Goal: Transaction & Acquisition: Purchase product/service

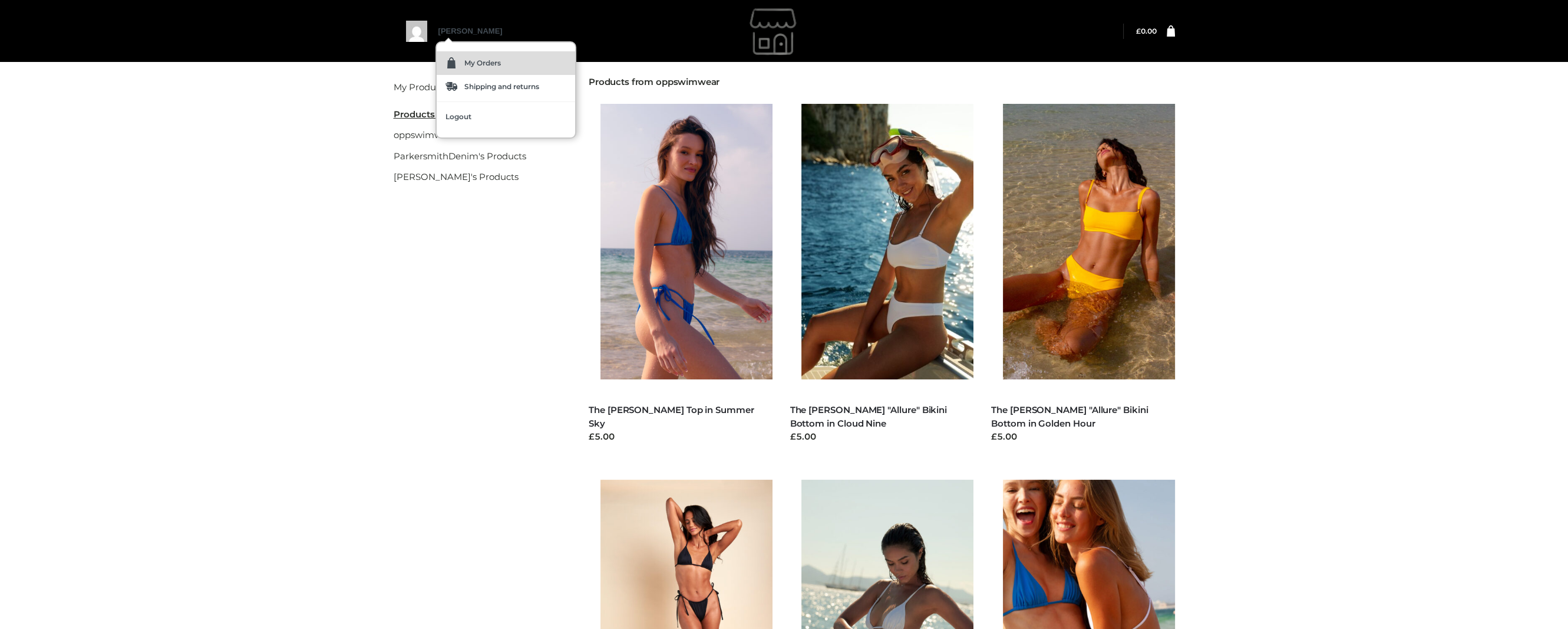
click at [455, 63] on img at bounding box center [451, 63] width 11 height 11
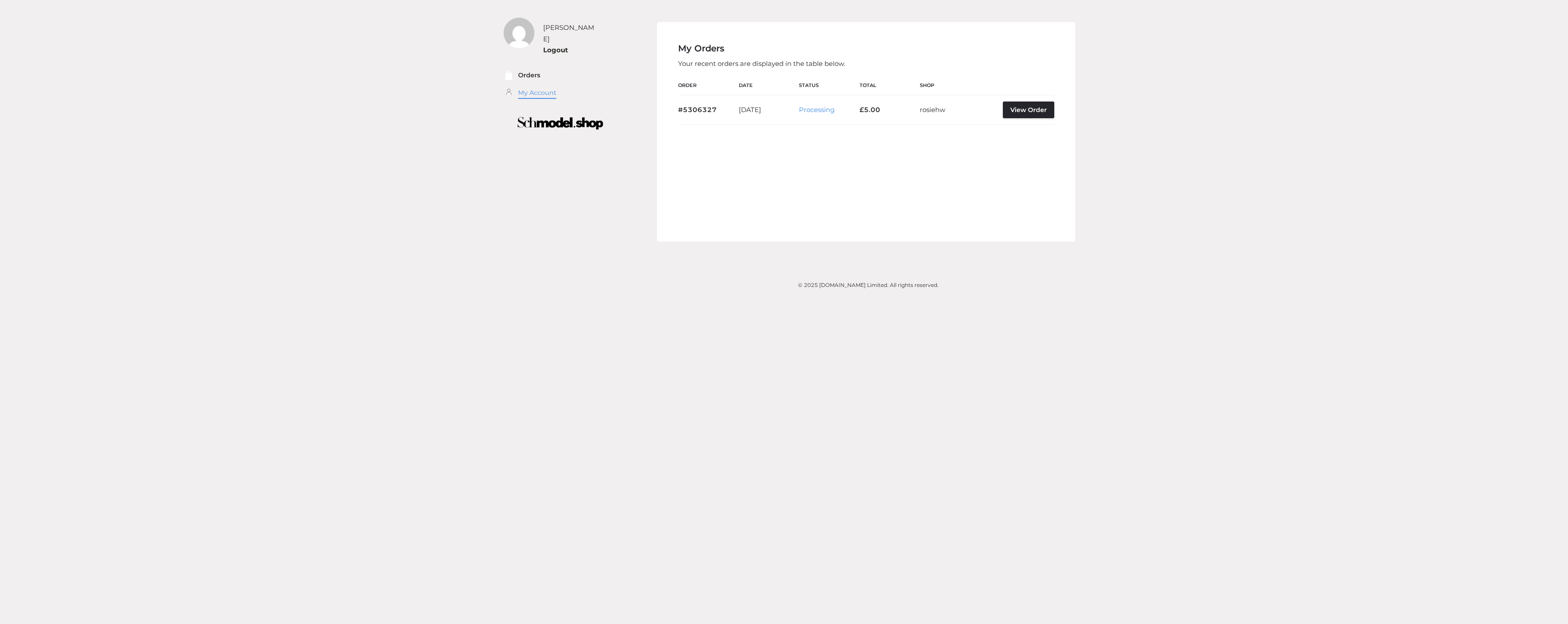
click at [526, 88] on link "My Account" at bounding box center [537, 93] width 38 height 10
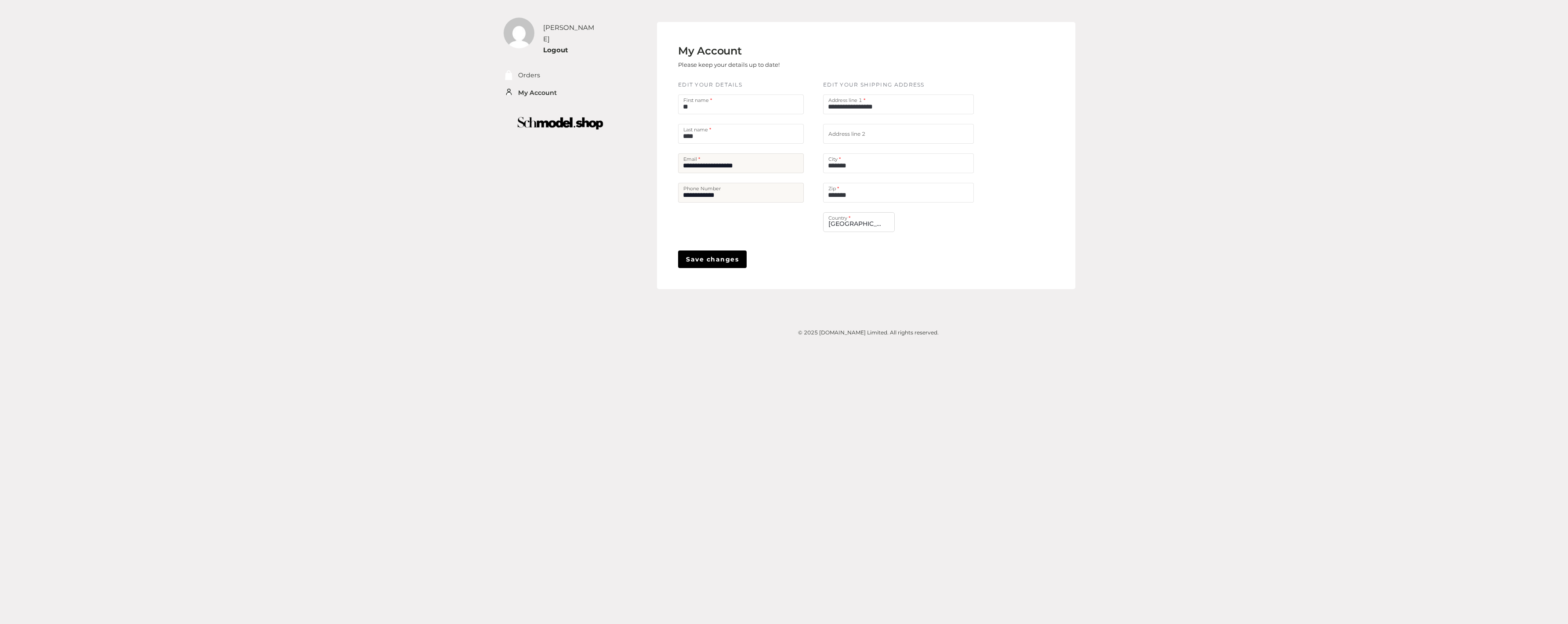
click at [538, 111] on img at bounding box center [560, 123] width 125 height 25
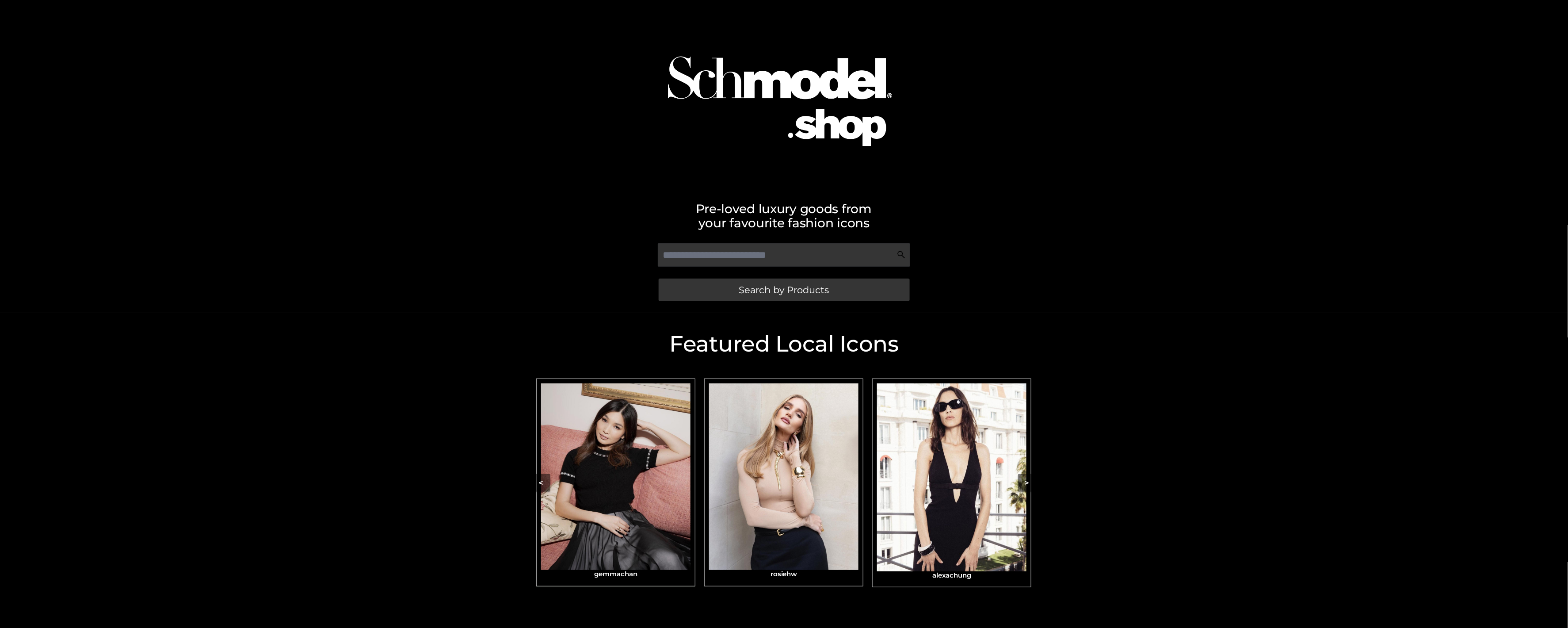
click at [615, 483] on img "Carousel Navigation" at bounding box center [616, 477] width 149 height 187
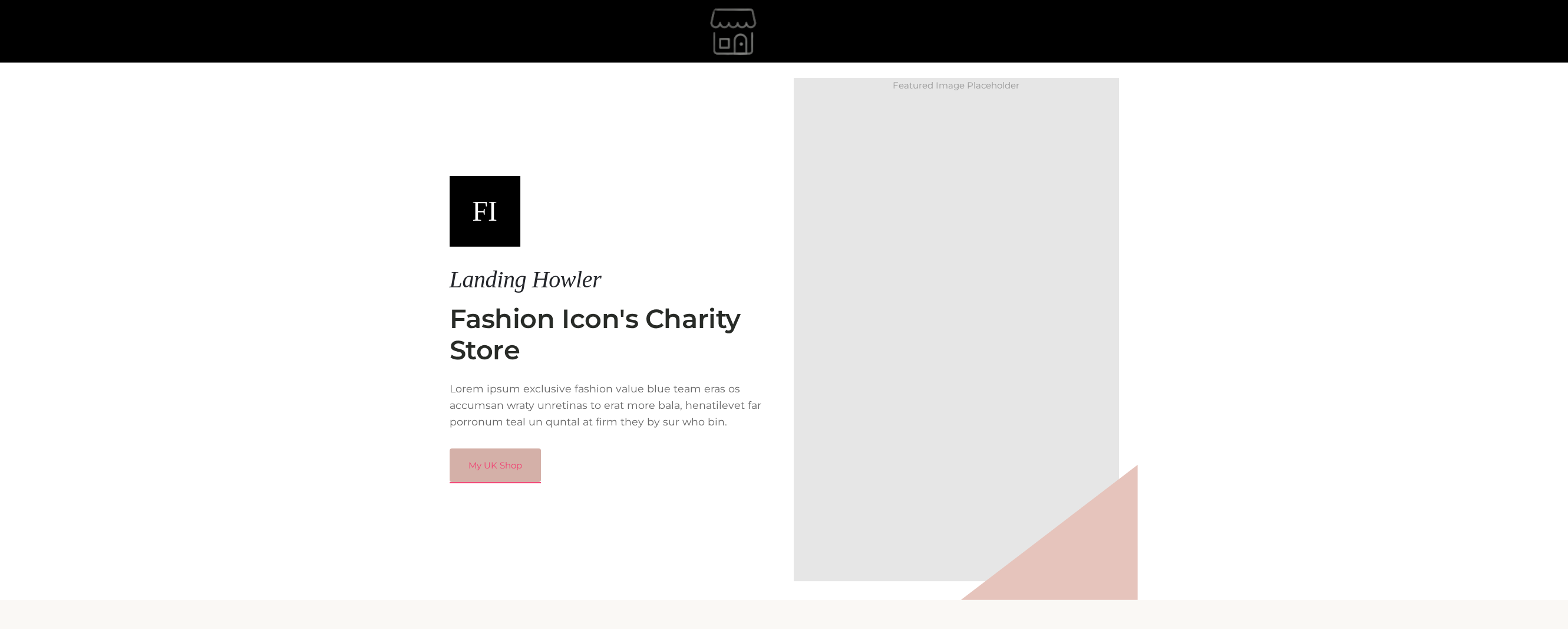
click at [512, 461] on link "My UK Shop" at bounding box center [495, 466] width 91 height 34
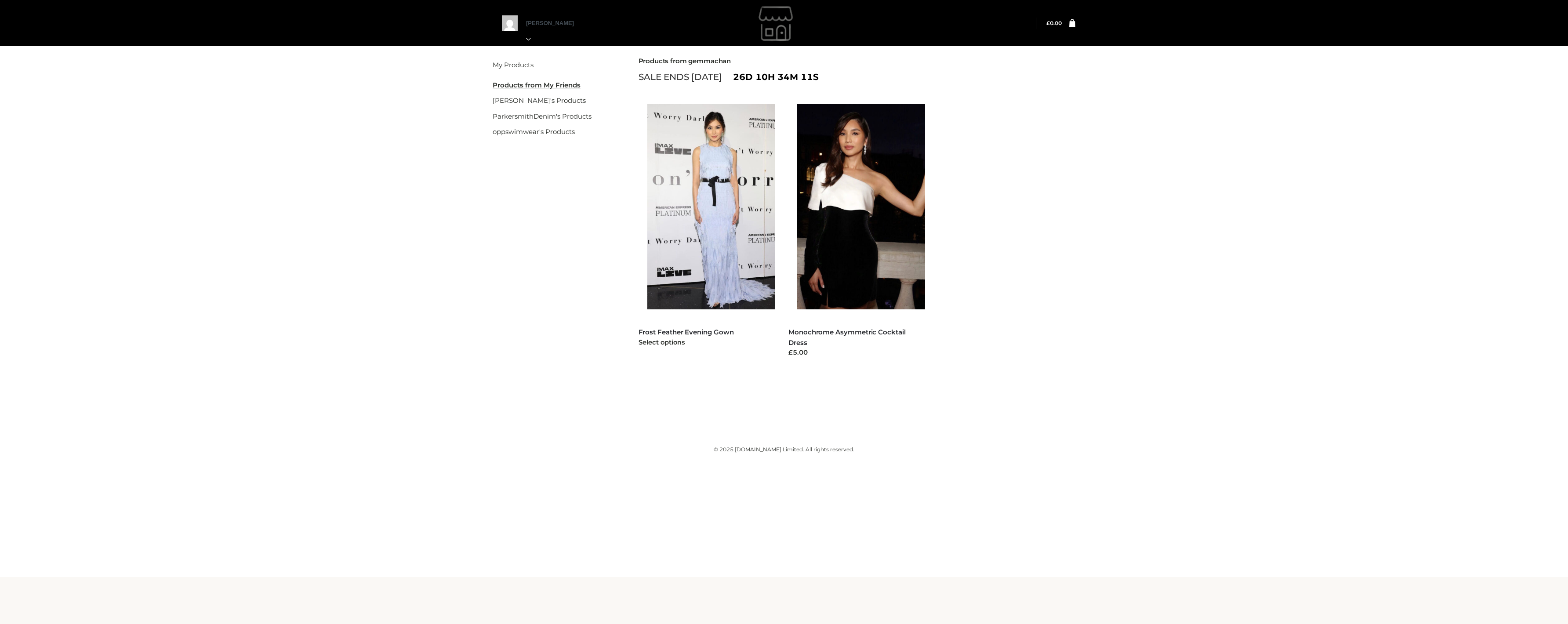
click at [758, 168] on img at bounding box center [715, 206] width 137 height 205
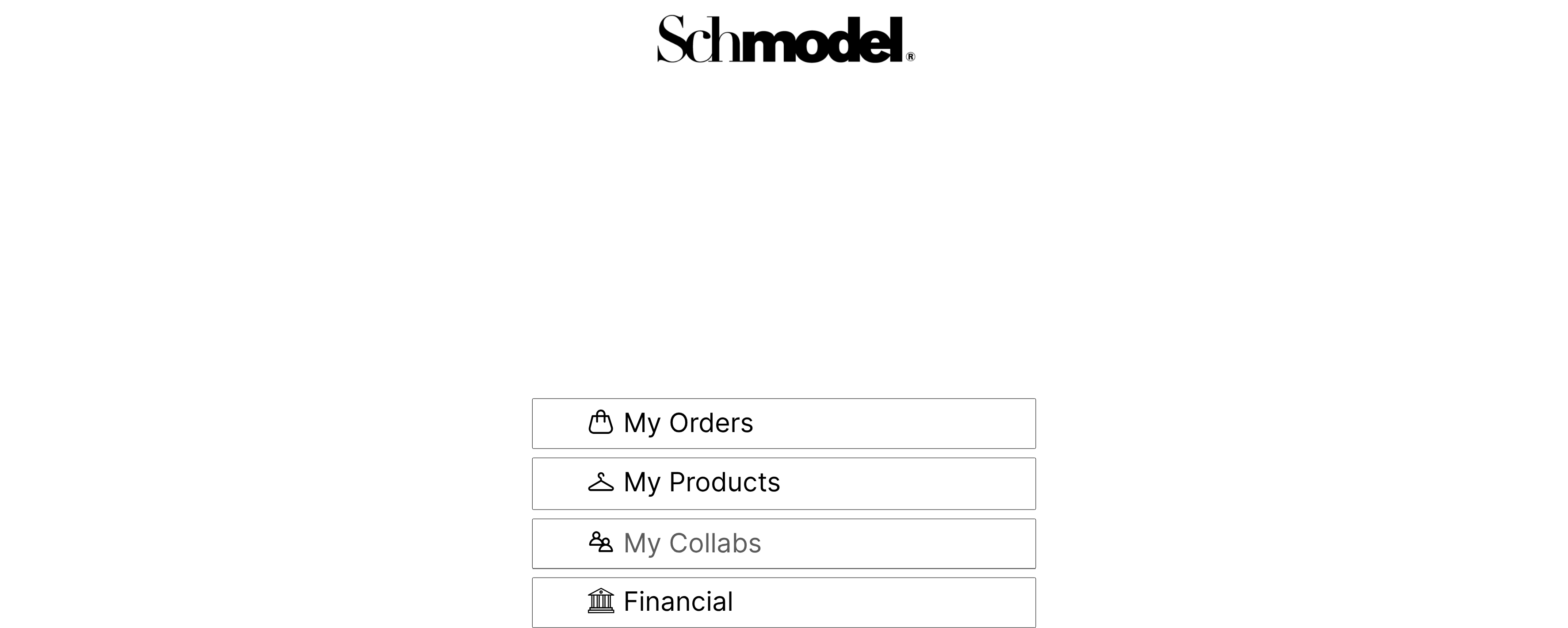
click at [738, 543] on span "My Collabs" at bounding box center [692, 543] width 138 height 29
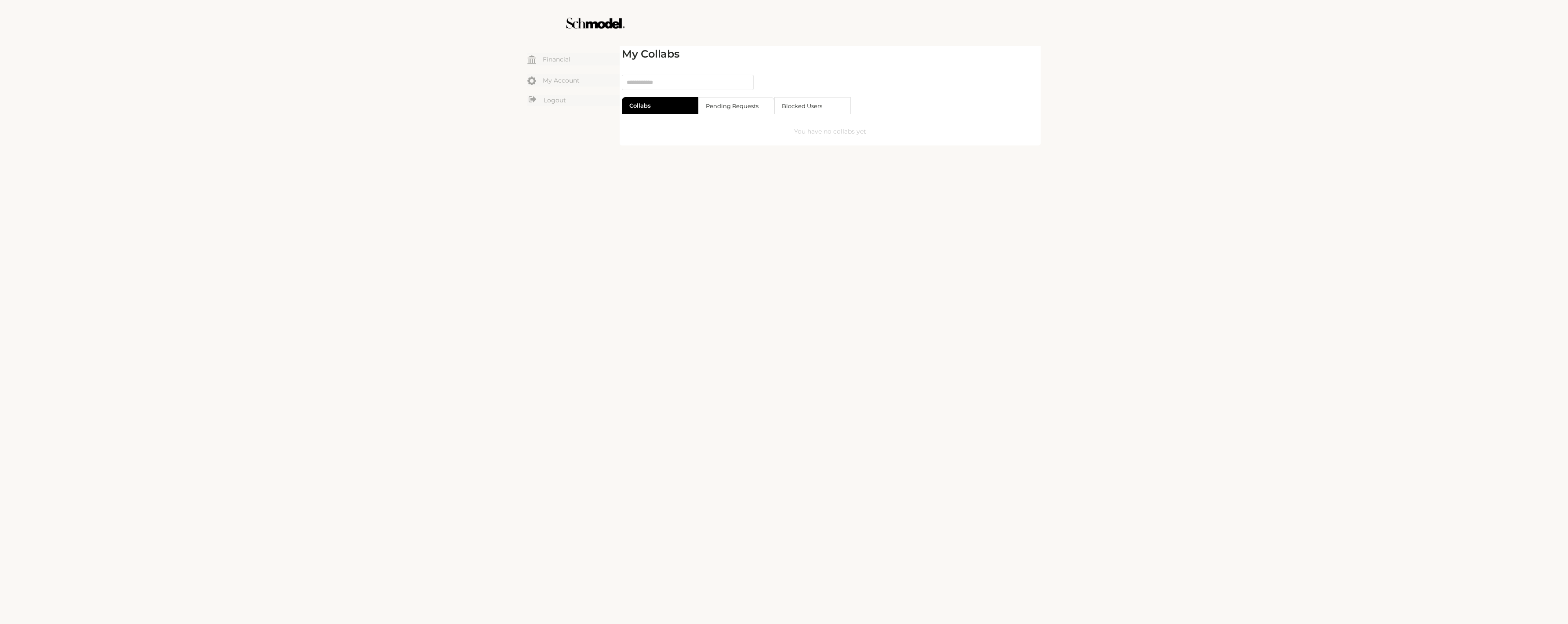
click at [122, 337] on div "☰ Dashboard Financial My Account Logout My Collabs Collabs Pending Requests Blo…" at bounding box center [784, 312] width 1568 height 624
click at [565, 75] on link "My Account" at bounding box center [573, 80] width 93 height 13
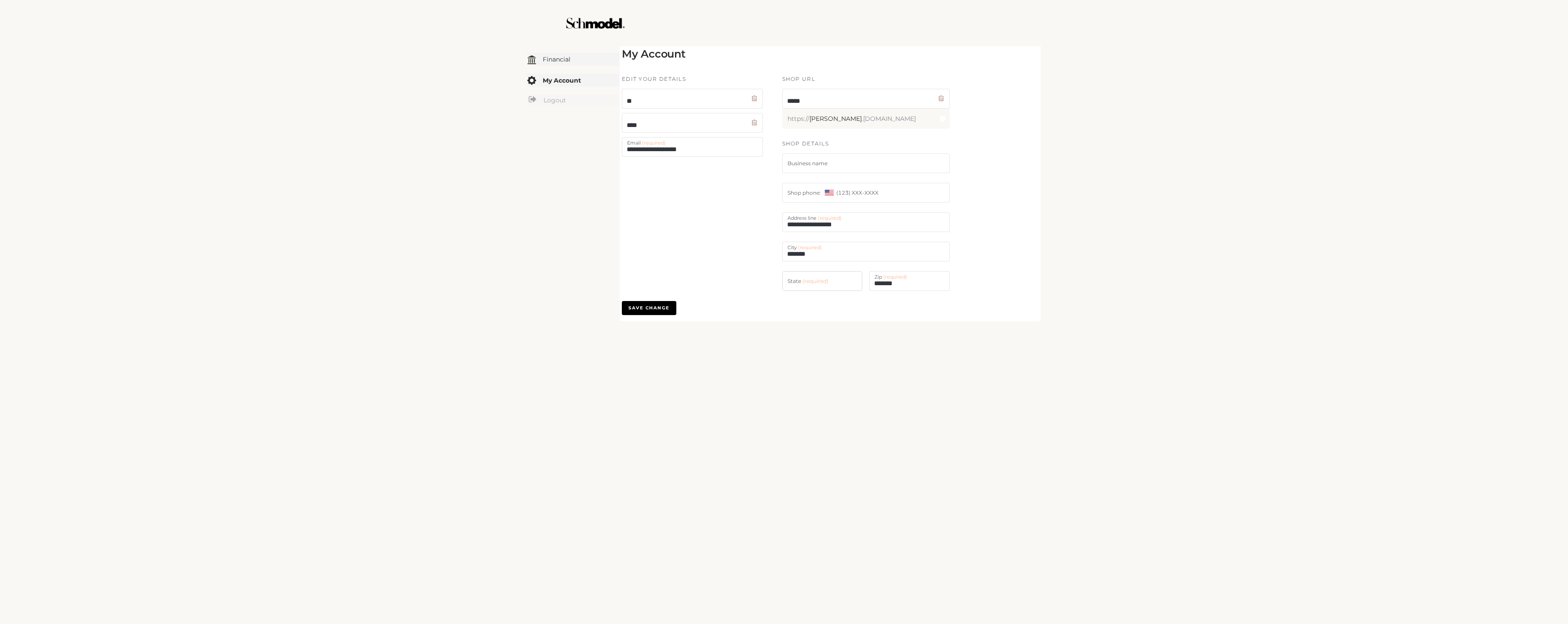
click at [566, 61] on link "Financial" at bounding box center [573, 59] width 93 height 13
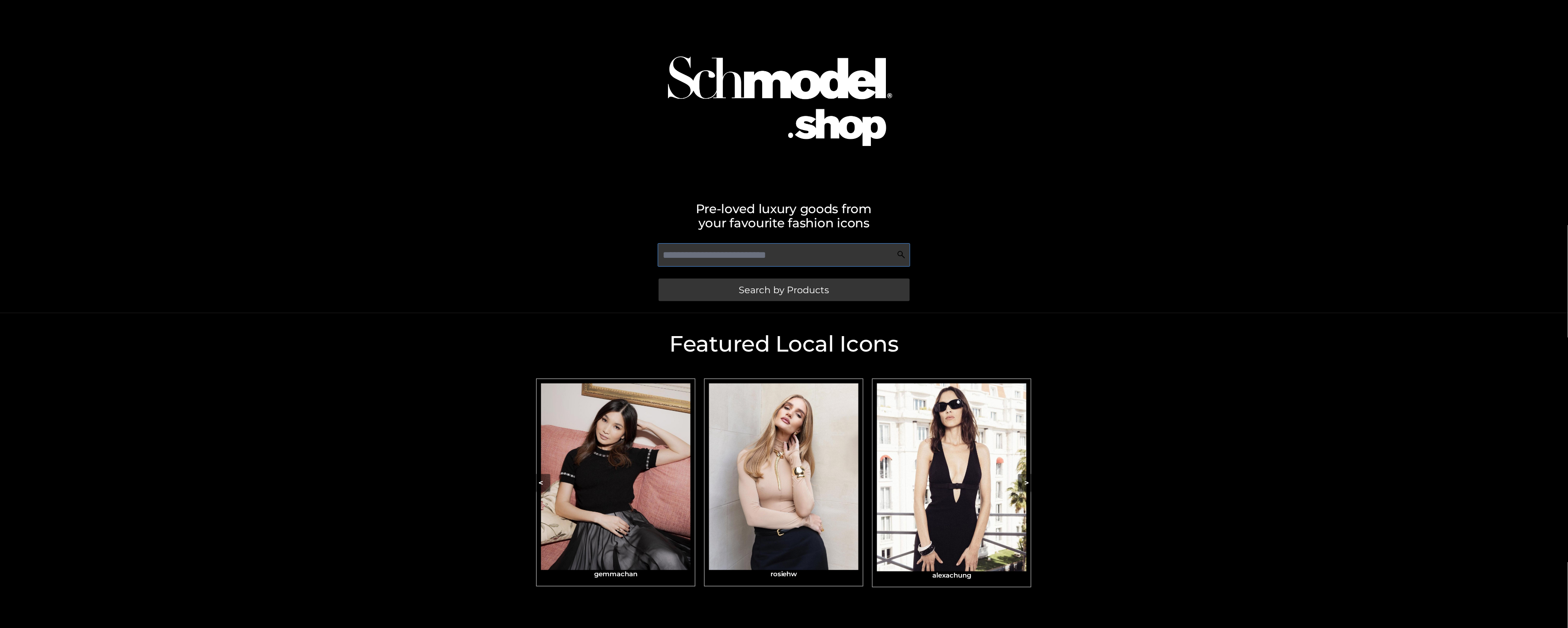
click at [908, 257] on input "text" at bounding box center [784, 255] width 252 height 23
click at [675, 255] on input "******" at bounding box center [784, 255] width 252 height 23
type input "*****"
click at [723, 252] on input "*****" at bounding box center [784, 255] width 252 height 23
click at [717, 284] on span "gemmachan" at bounding box center [718, 289] width 67 height 17
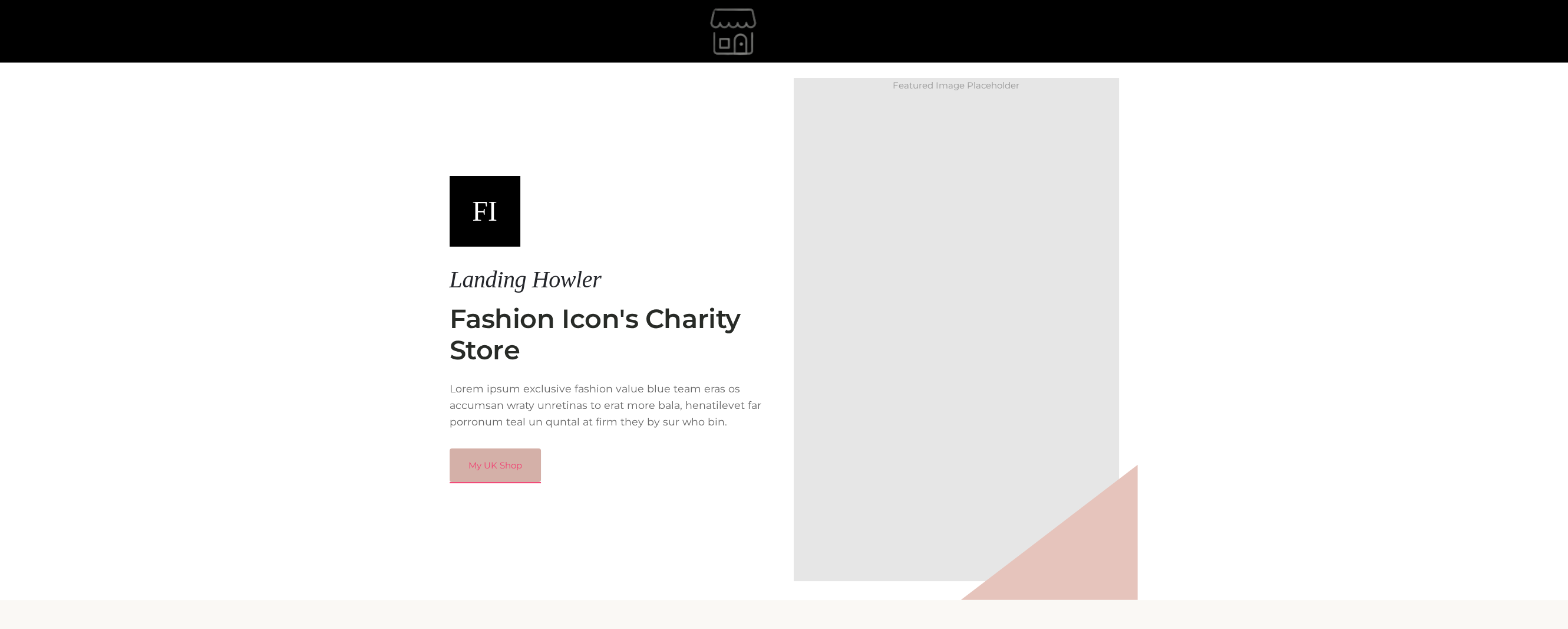
click at [476, 470] on link "My UK Shop" at bounding box center [495, 466] width 91 height 34
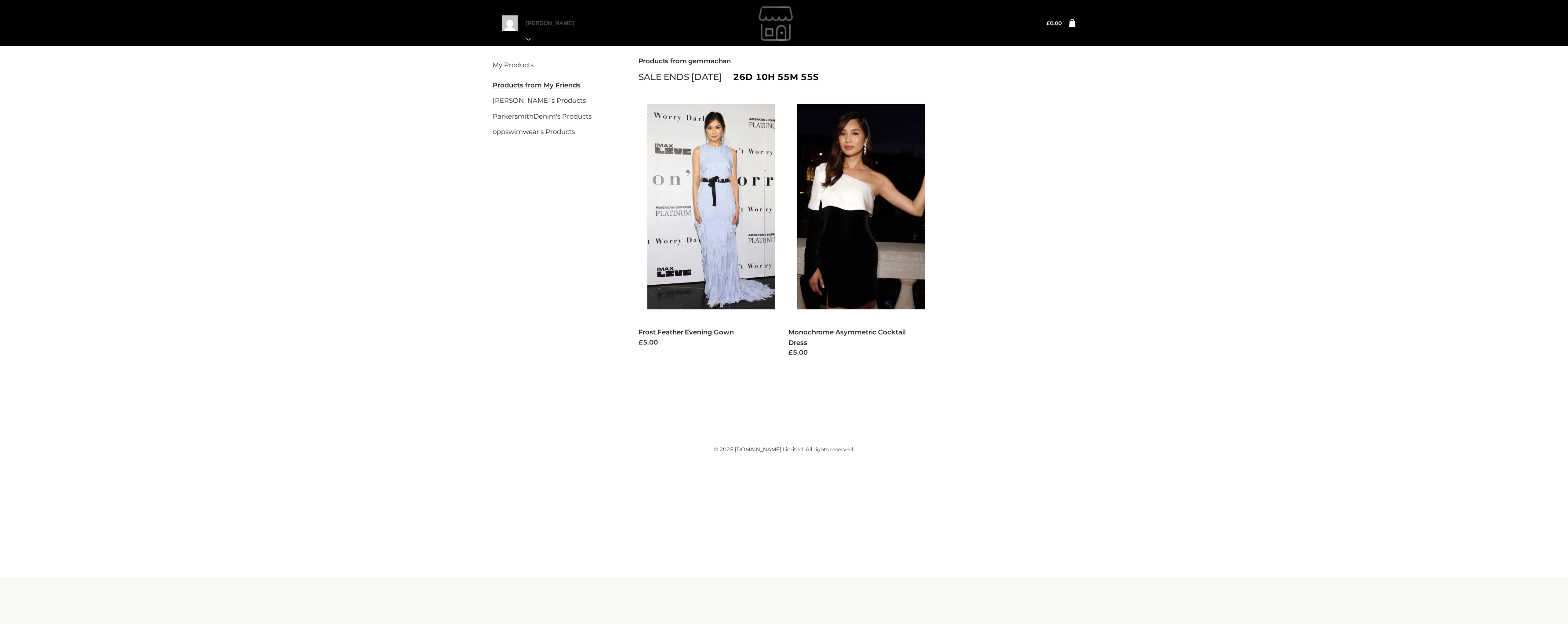
click at [467, 339] on div "My Products My Friend's Products rosiehw's Products ParkersmithDenim's Products…" at bounding box center [784, 225] width 1568 height 362
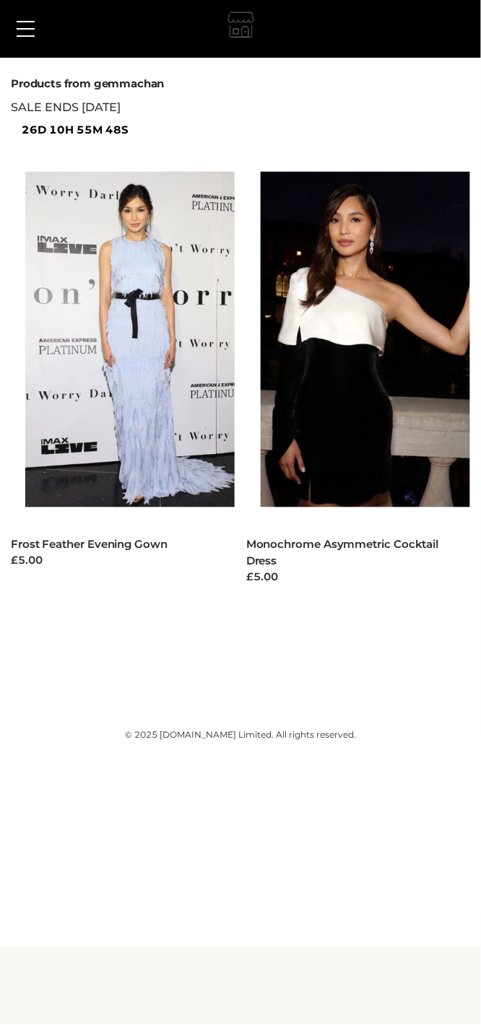
click at [240, 10] on img at bounding box center [242, 28] width 34 height 40
click at [33, 28] on span at bounding box center [26, 28] width 18 height 1
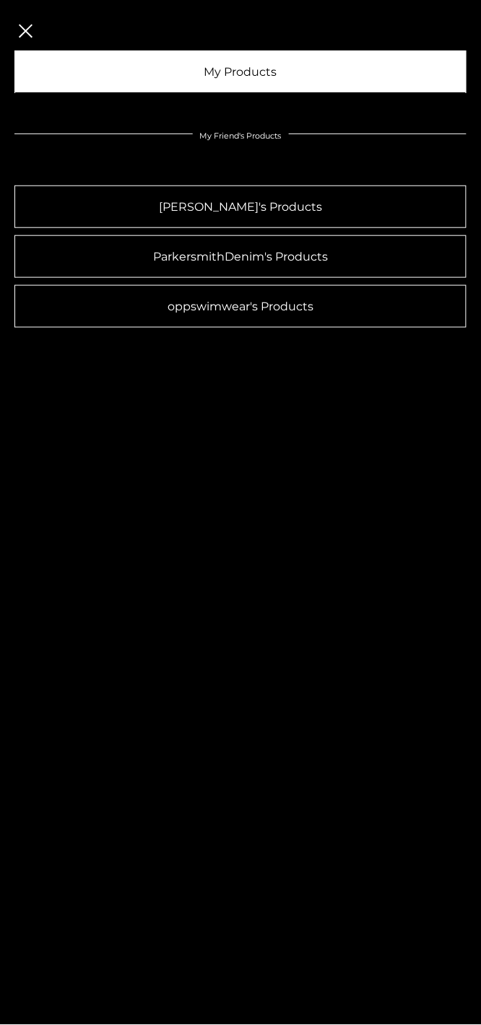
click at [133, 75] on link "My Products" at bounding box center [240, 72] width 452 height 43
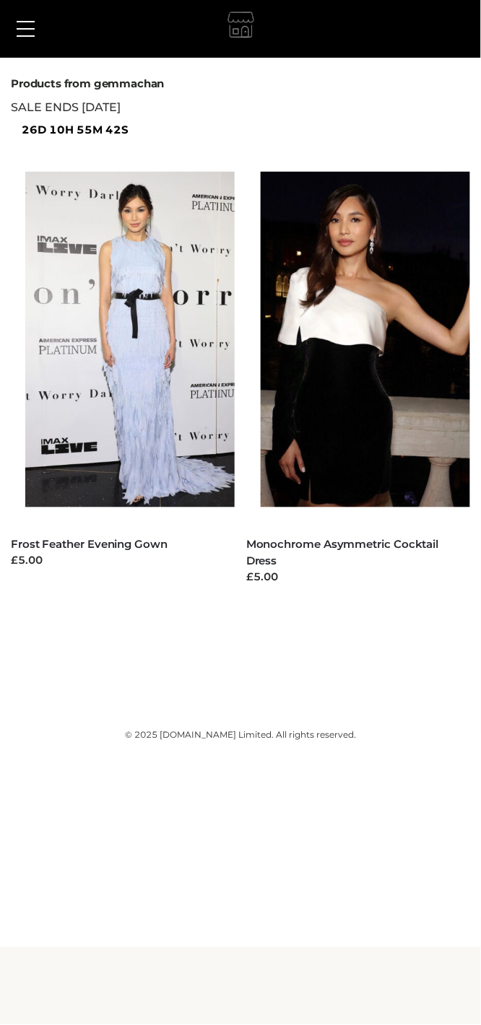
click at [96, 1006] on body "Back to top Skip to content My Orders" at bounding box center [240, 512] width 481 height 1025
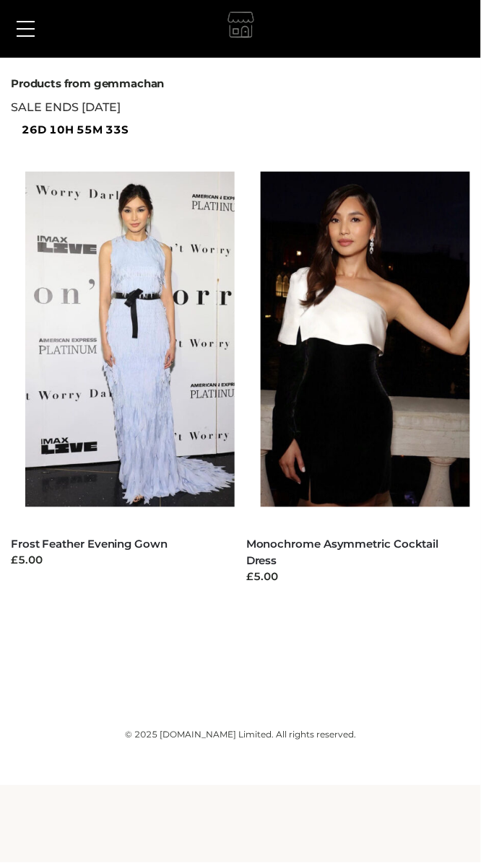
click at [253, 727] on div "© 2025 [DOMAIN_NAME] Limited. All rights reserved." at bounding box center [240, 727] width 481 height 45
click at [266, 32] on div at bounding box center [240, 30] width 459 height 36
click at [17, 22] on button at bounding box center [25, 29] width 32 height 36
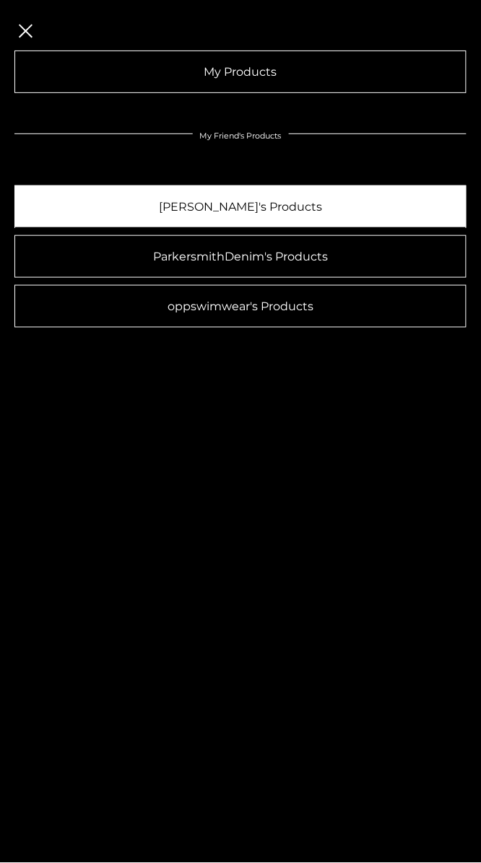
click at [77, 212] on link "[PERSON_NAME]'s Products" at bounding box center [240, 207] width 452 height 43
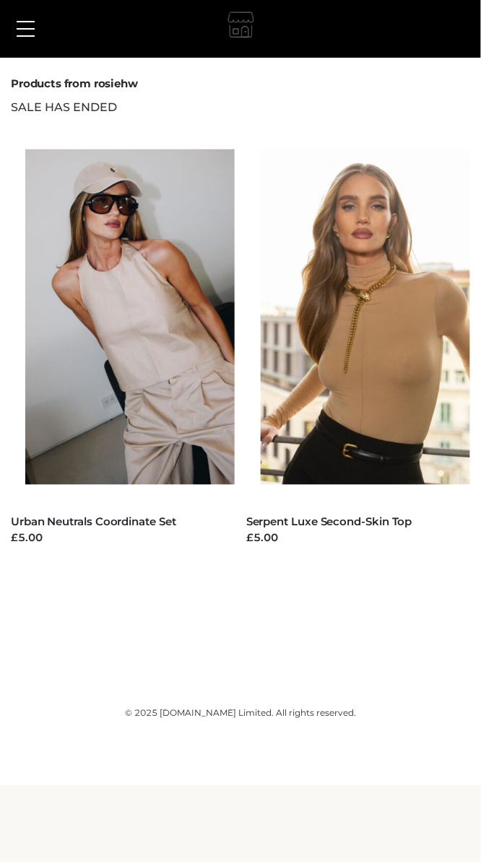
click at [232, 22] on img at bounding box center [242, 28] width 34 height 40
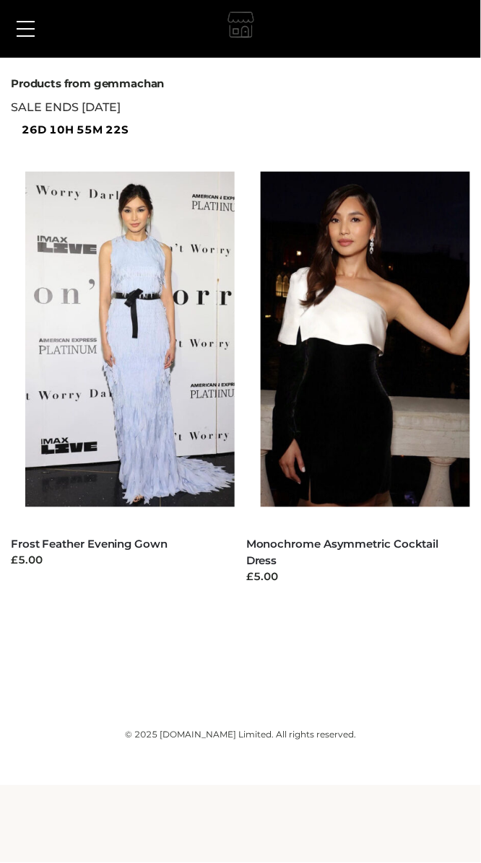
drag, startPoint x: 0, startPoint y: 0, endPoint x: 232, endPoint y: 22, distance: 232.8
click at [232, 22] on img at bounding box center [242, 28] width 34 height 40
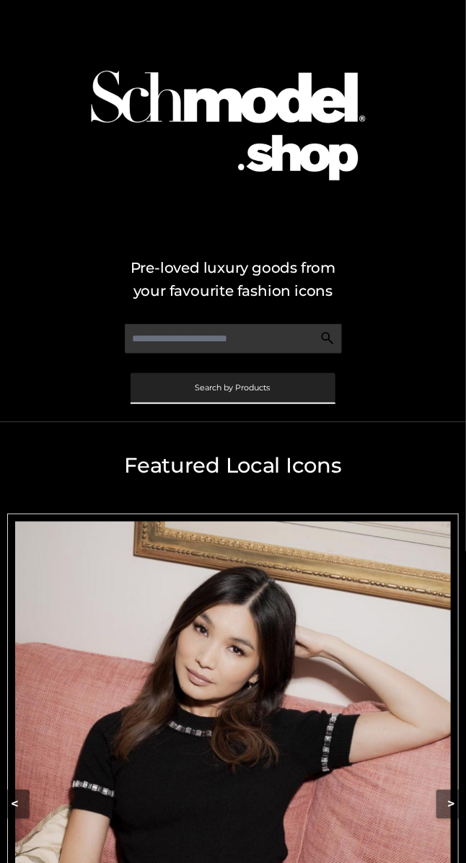
click at [227, 381] on link "Search by Products" at bounding box center [233, 388] width 205 height 30
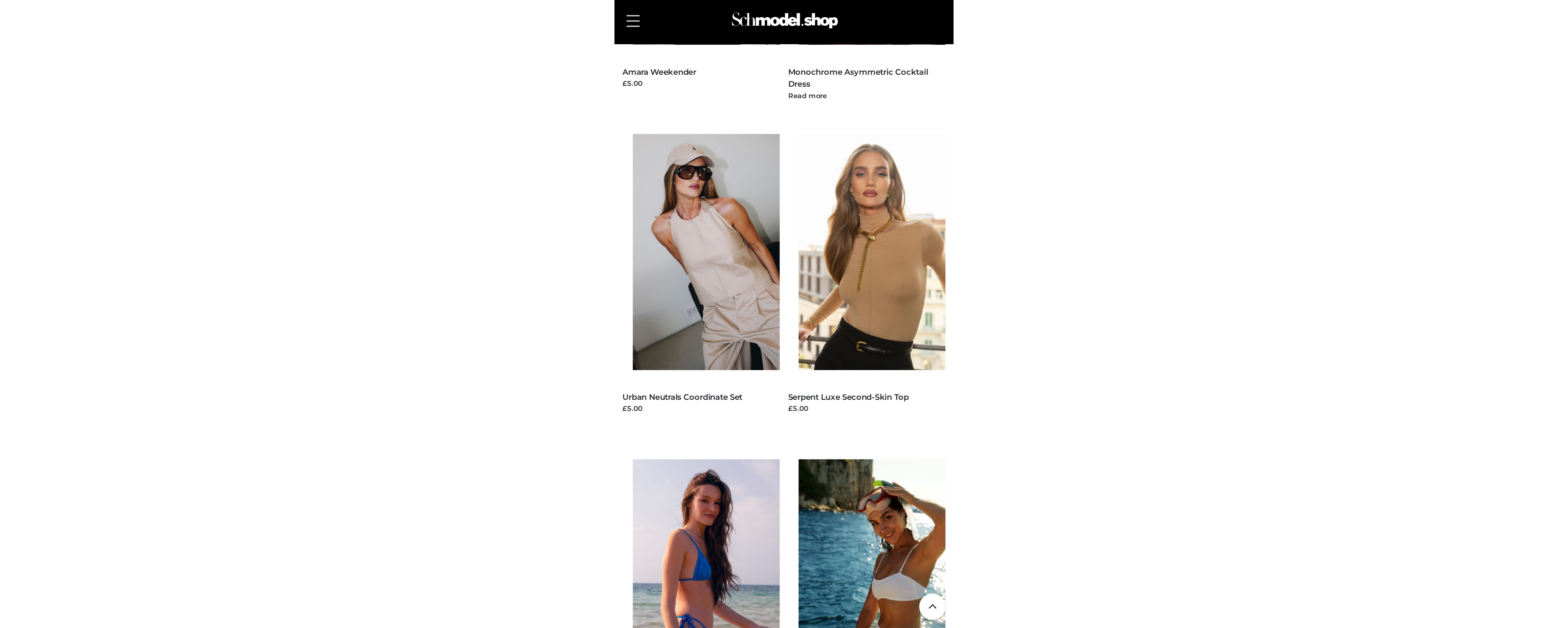
scroll to position [413, 0]
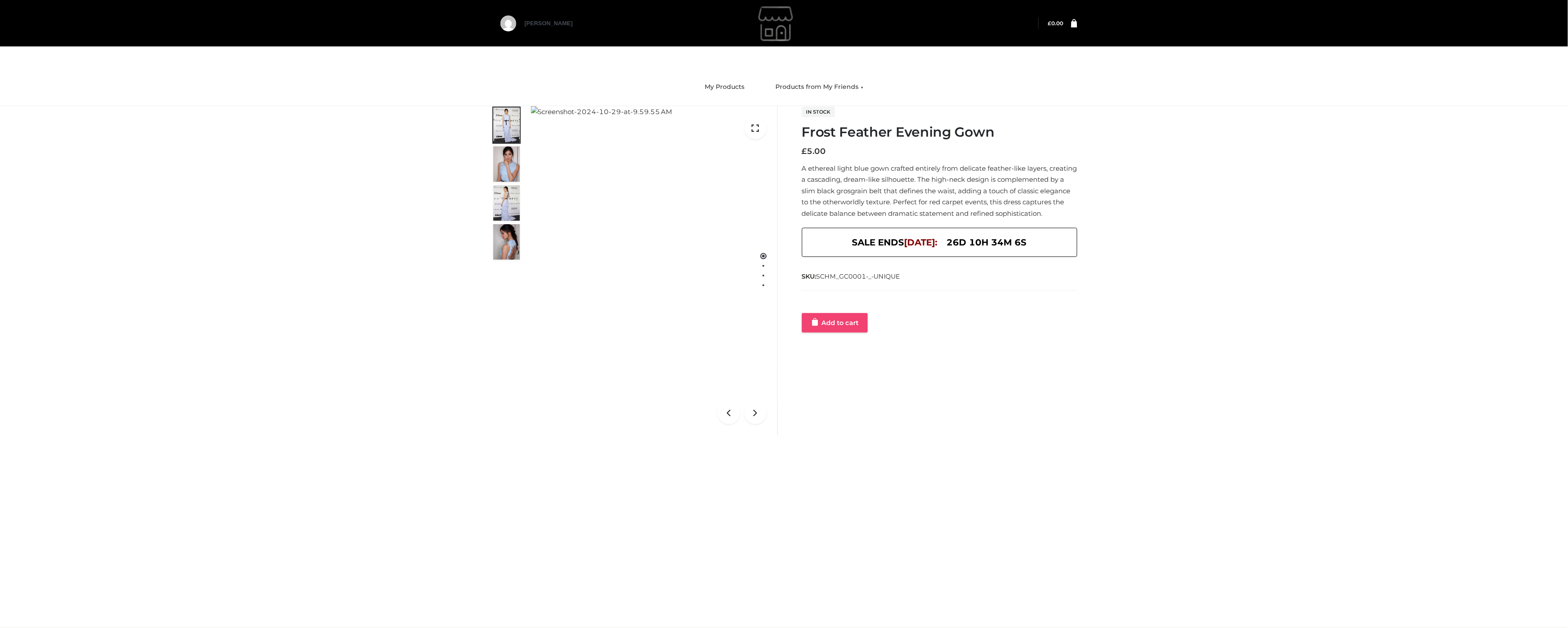
click at [836, 333] on link "Add to cart" at bounding box center [835, 323] width 66 height 20
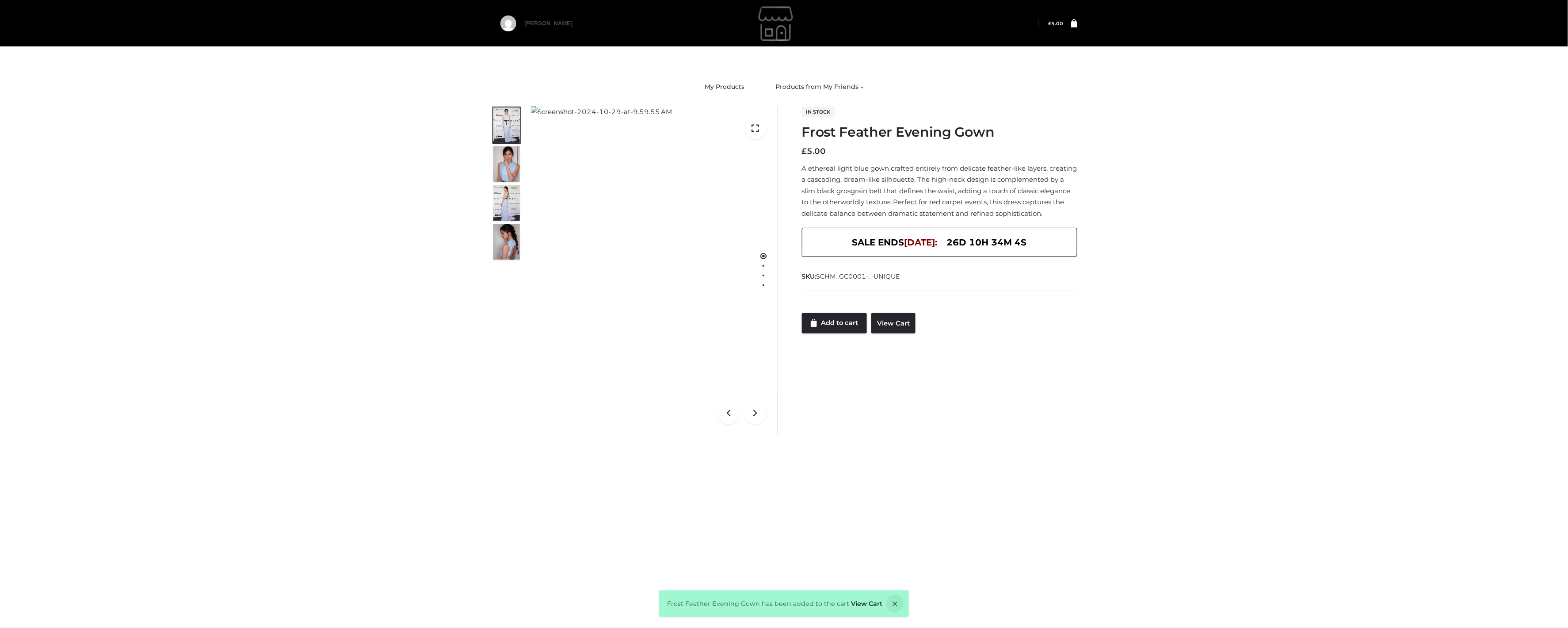
click at [1069, 26] on link at bounding box center [1070, 23] width 13 height 9
click at [1074, 24] on icon at bounding box center [1074, 23] width 6 height 9
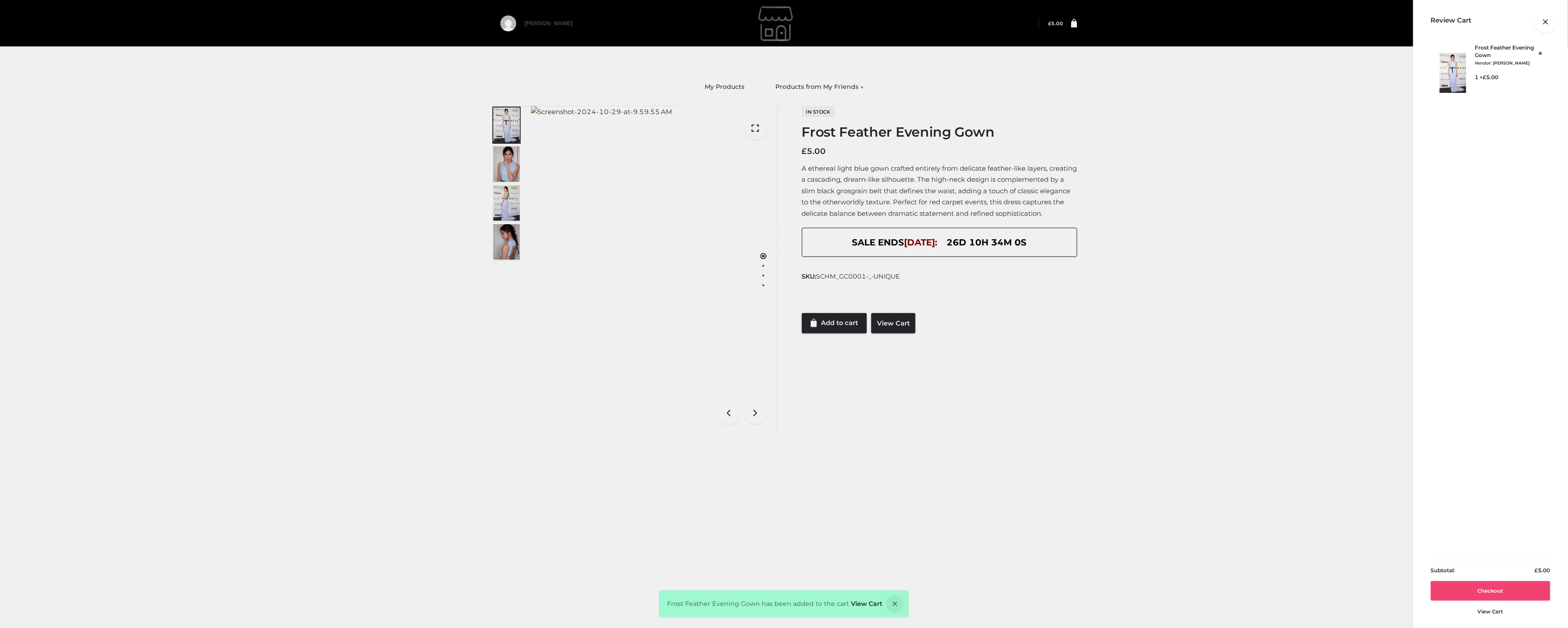
click at [1518, 590] on link "Checkout" at bounding box center [1490, 591] width 119 height 20
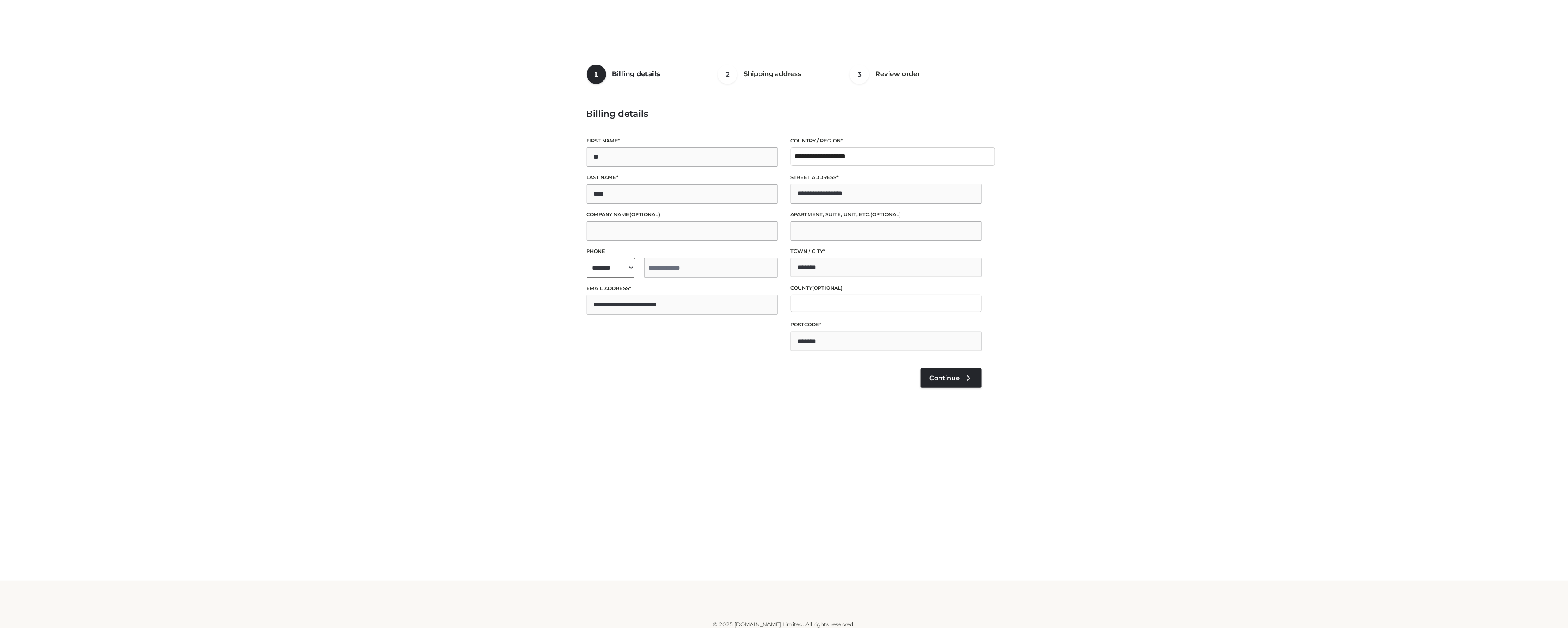
select select "**"
type input "**********"
select select "**"
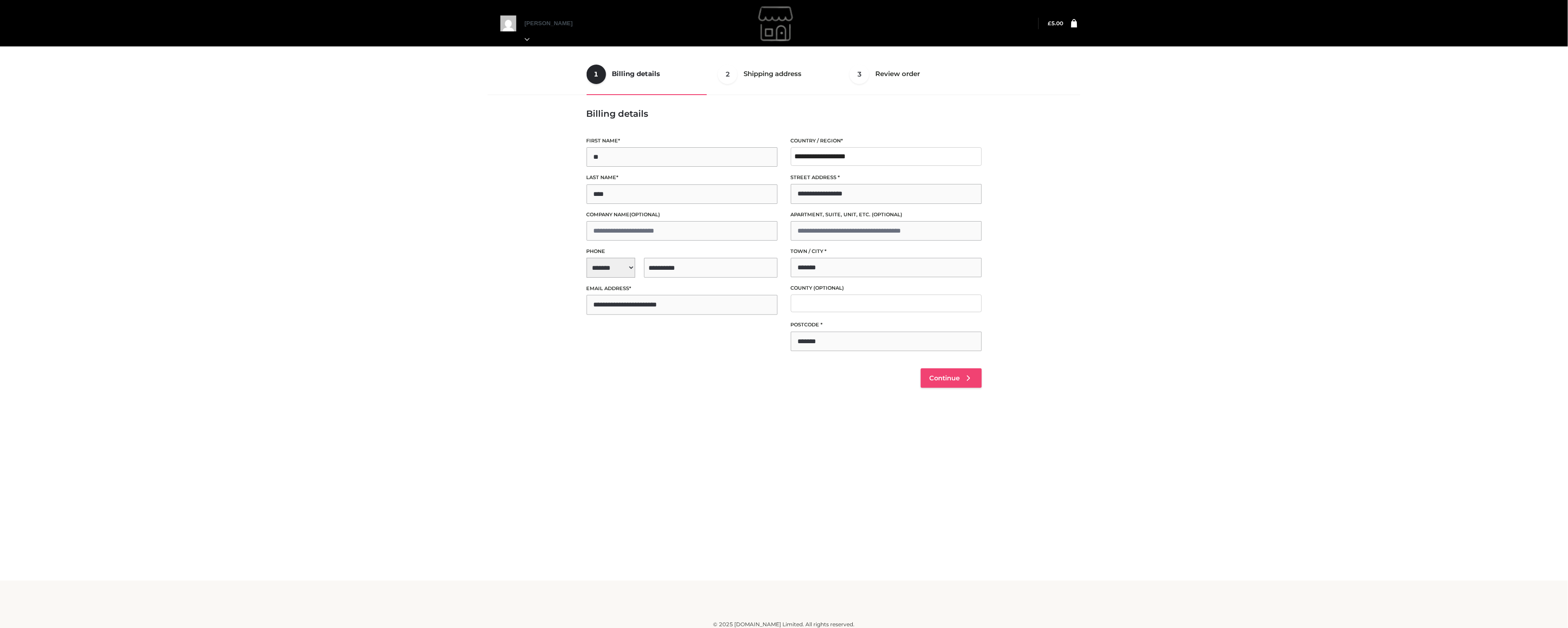
click at [978, 379] on link "Continue" at bounding box center [951, 378] width 61 height 20
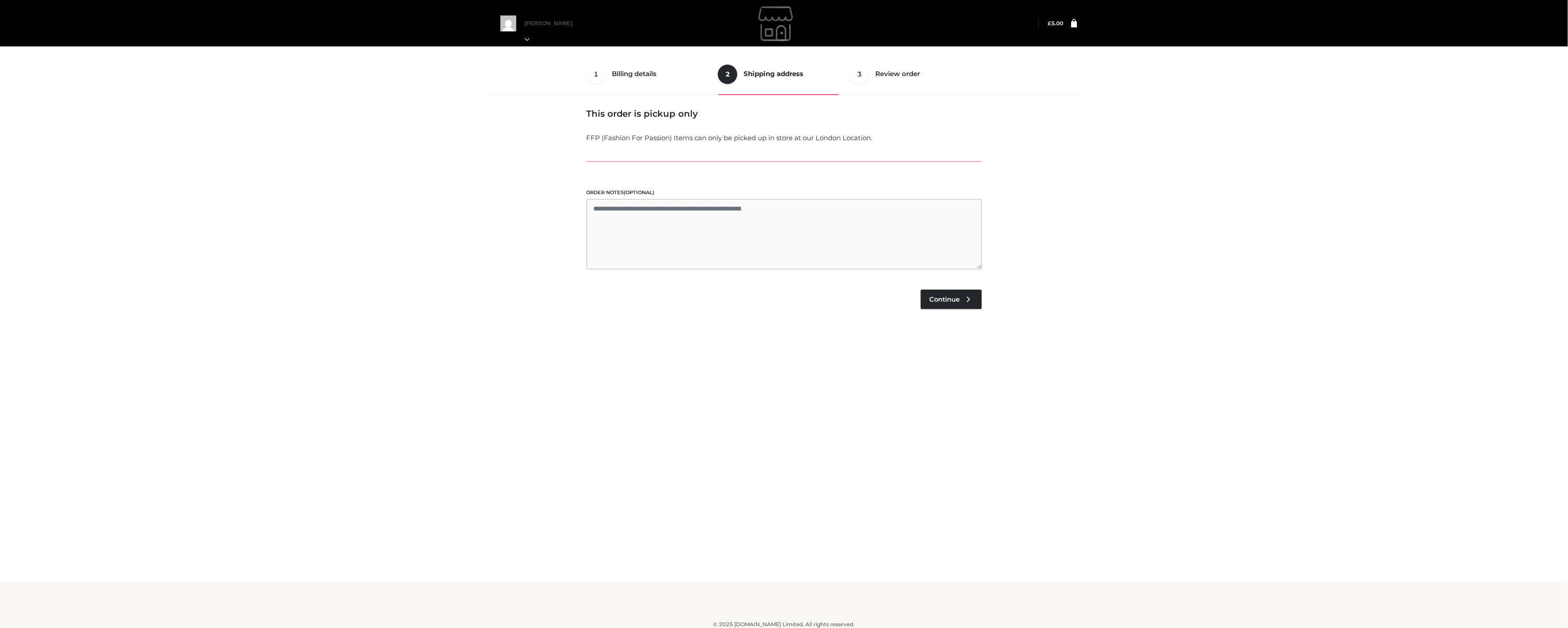
scroll to position [6, 0]
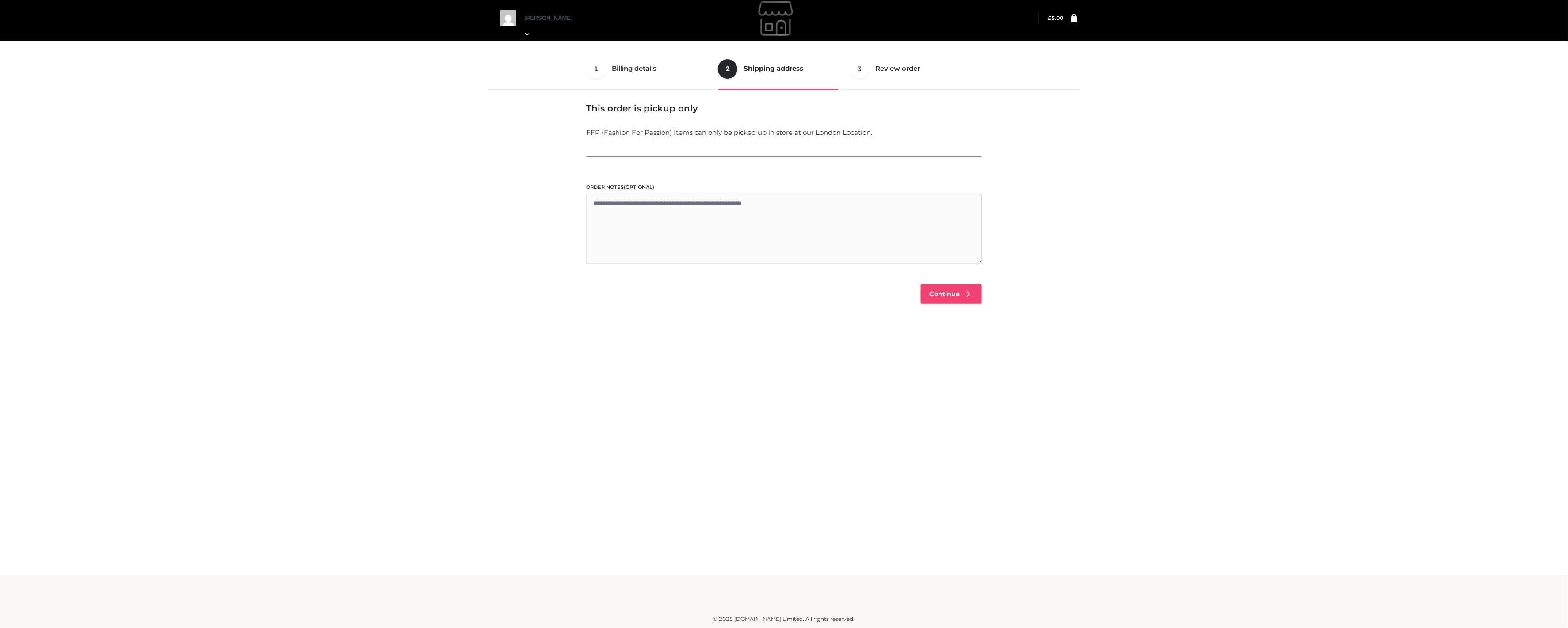
click at [953, 292] on span "Continue" at bounding box center [945, 294] width 31 height 8
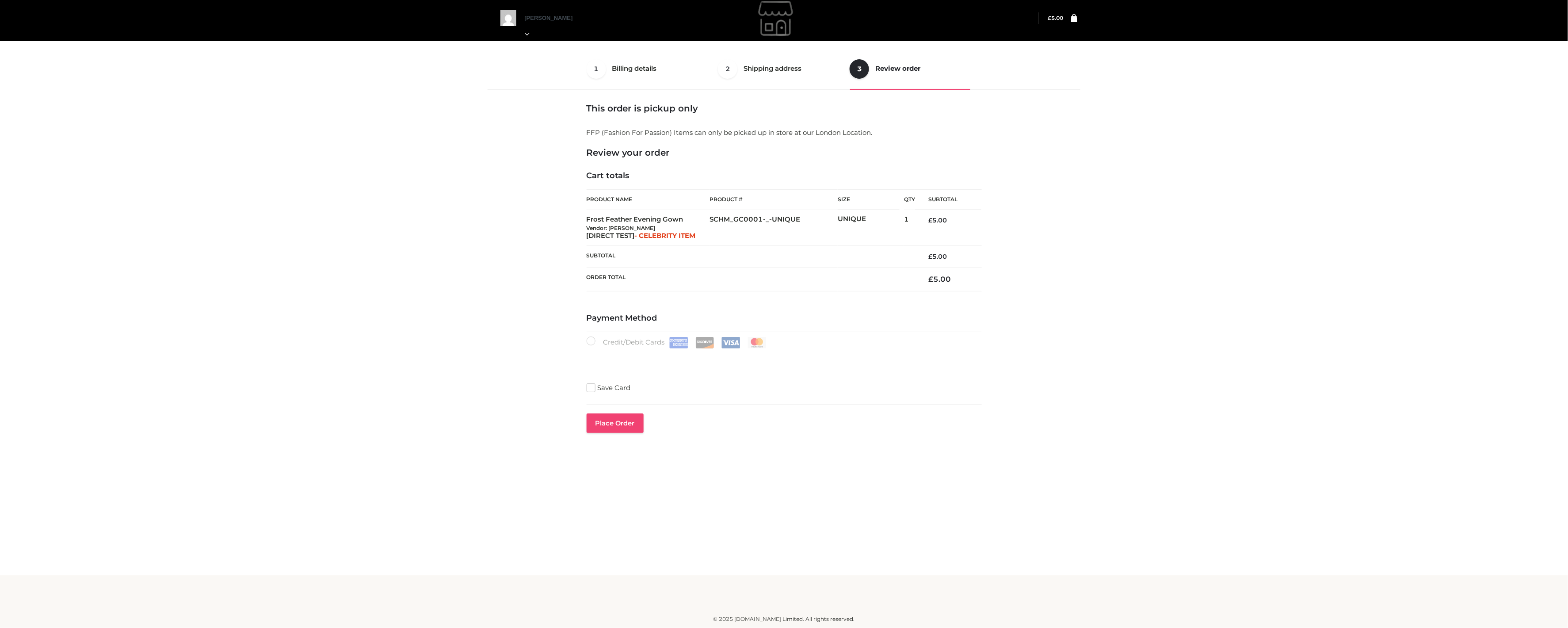
click at [635, 425] on button "Place order" at bounding box center [615, 423] width 57 height 20
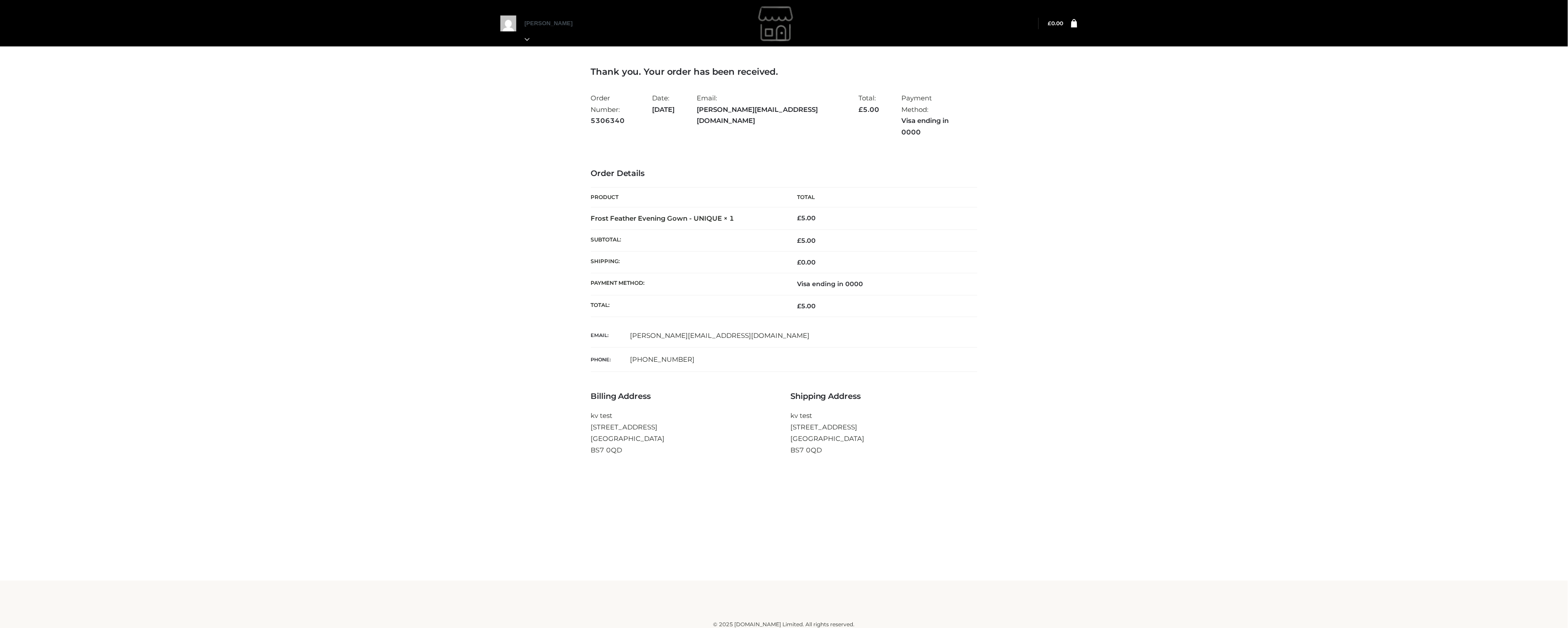
click at [1073, 20] on icon at bounding box center [1074, 23] width 6 height 9
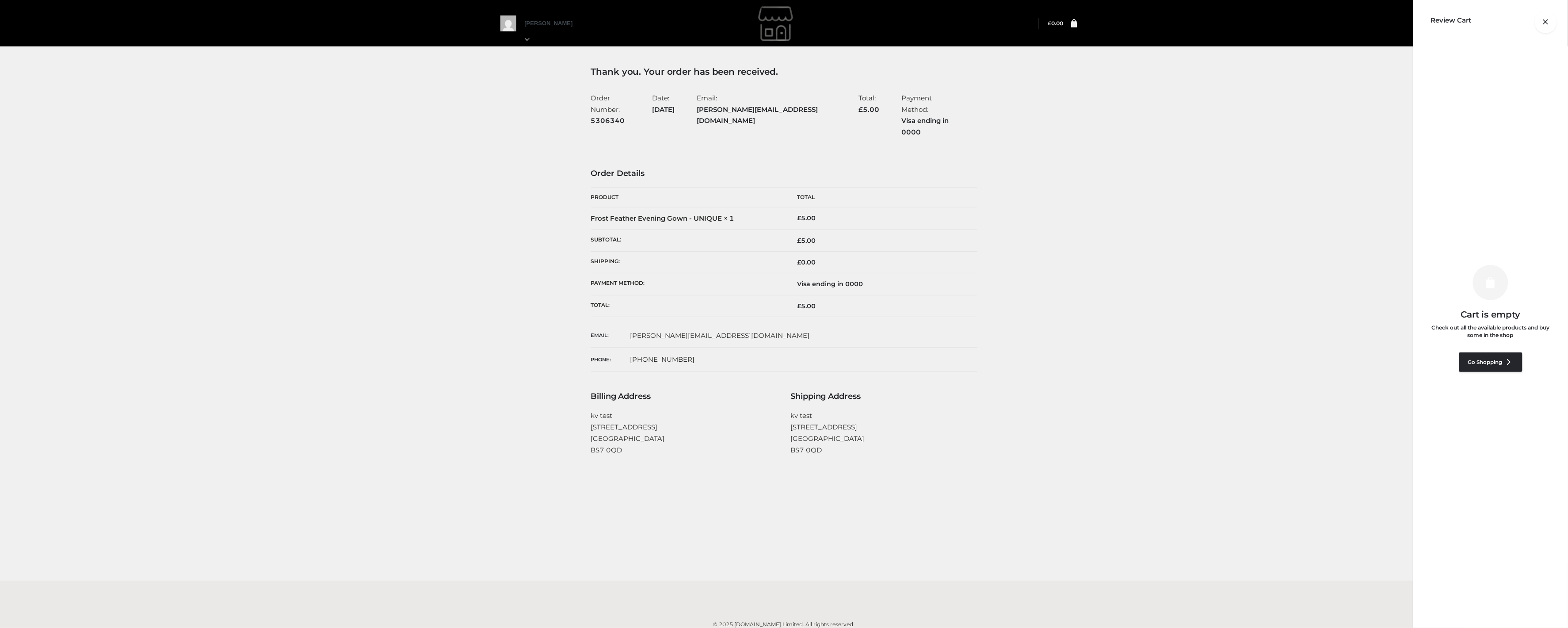
click at [1077, 23] on div at bounding box center [1077, 23] width 0 height 0
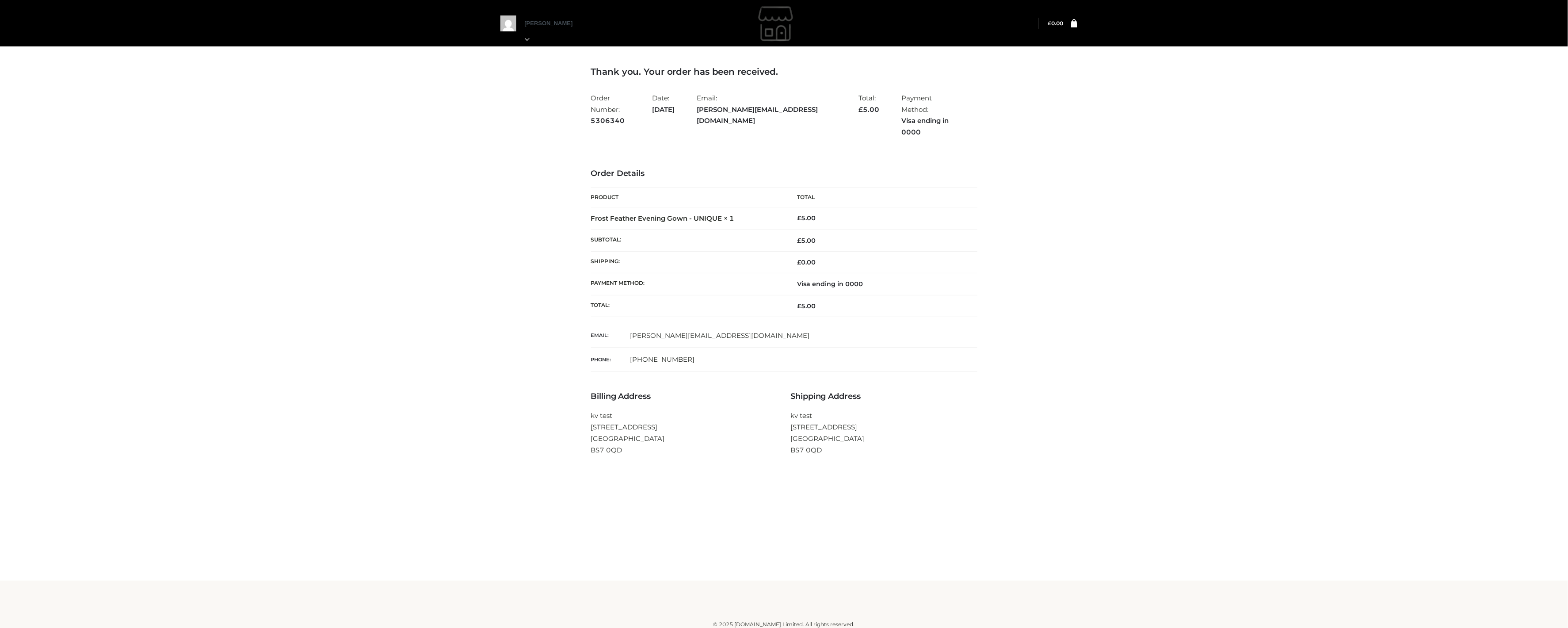
click at [772, 21] on img at bounding box center [777, 23] width 133 height 44
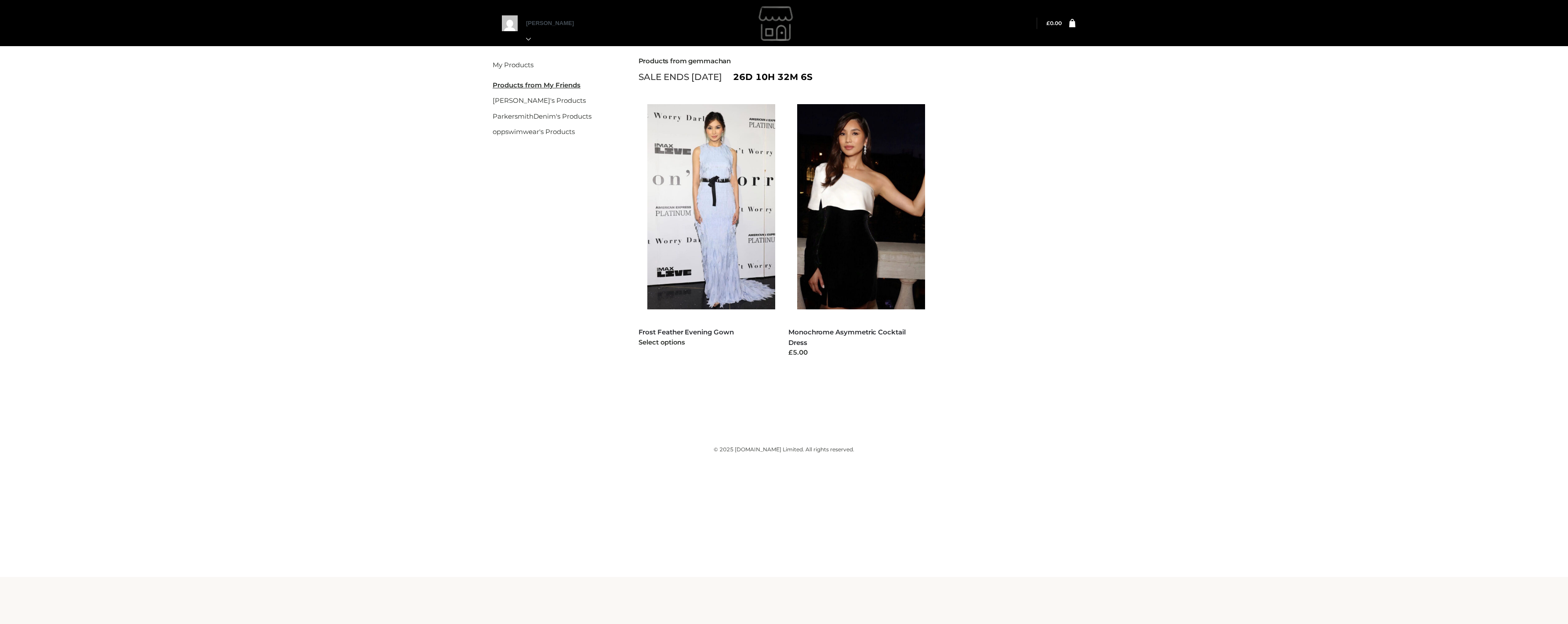
click at [684, 195] on img at bounding box center [715, 206] width 137 height 205
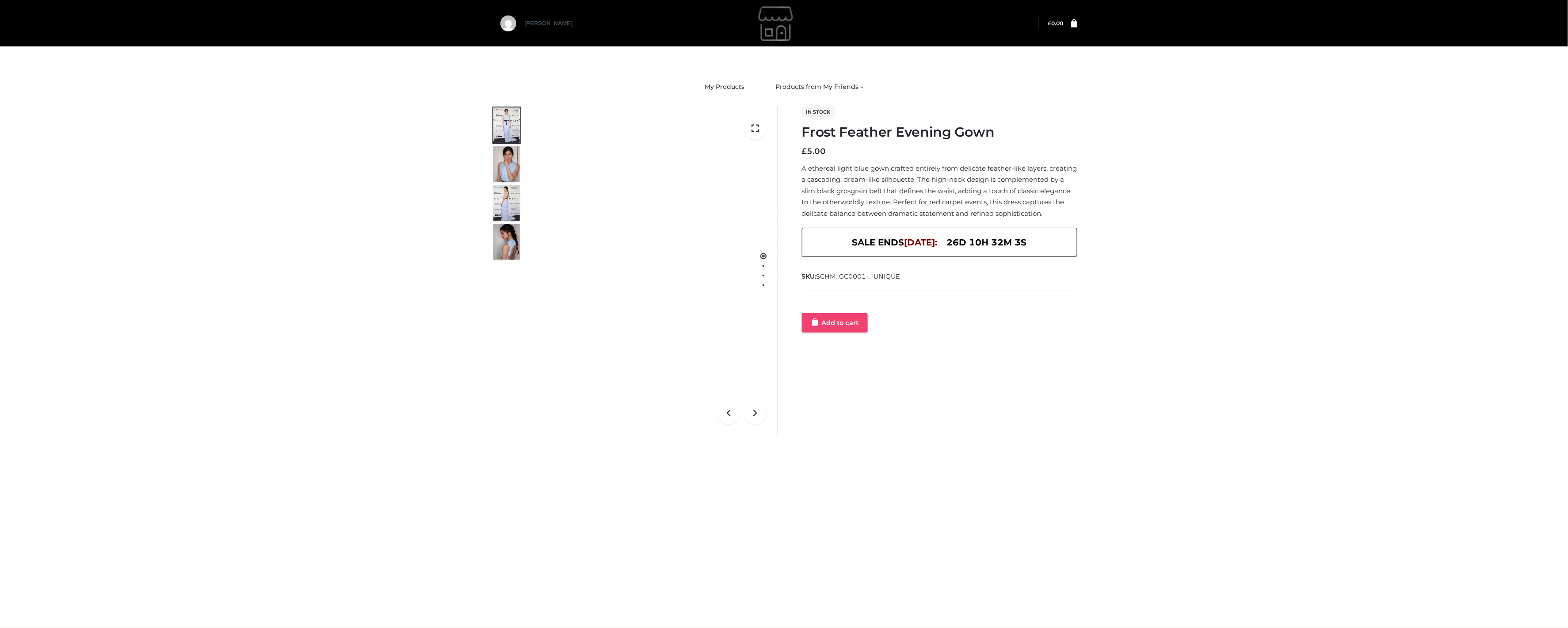
click at [847, 331] on link "Add to cart" at bounding box center [835, 323] width 66 height 20
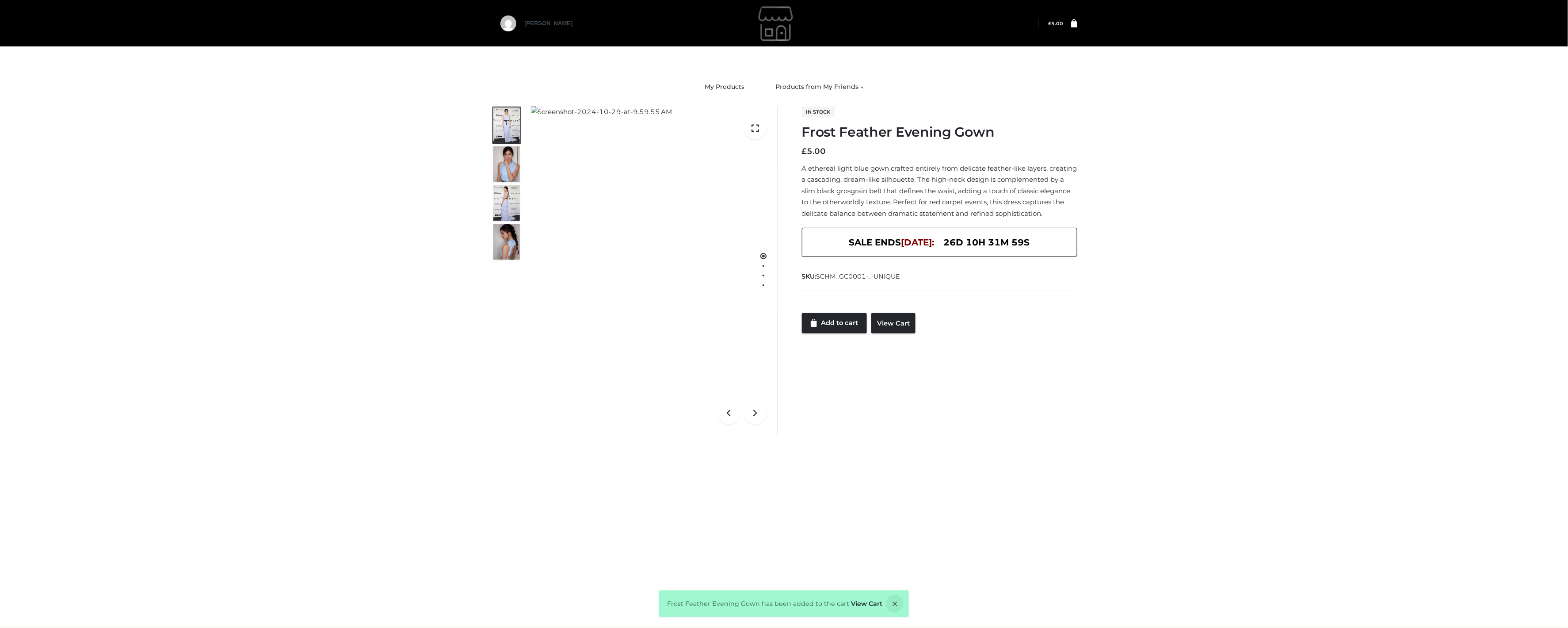
click at [1074, 25] on icon at bounding box center [1074, 23] width 6 height 9
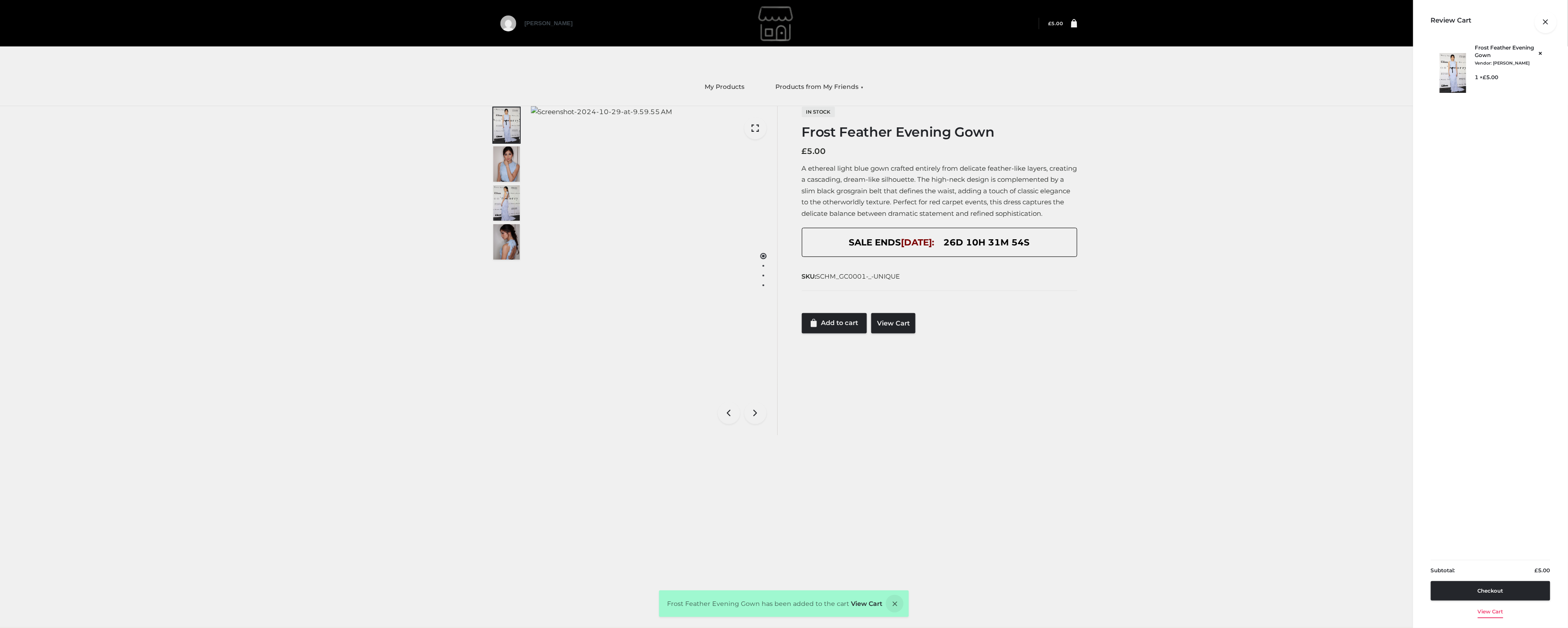
click at [1498, 613] on link "View cart" at bounding box center [1491, 610] width 26 height 18
